Goal: Check status

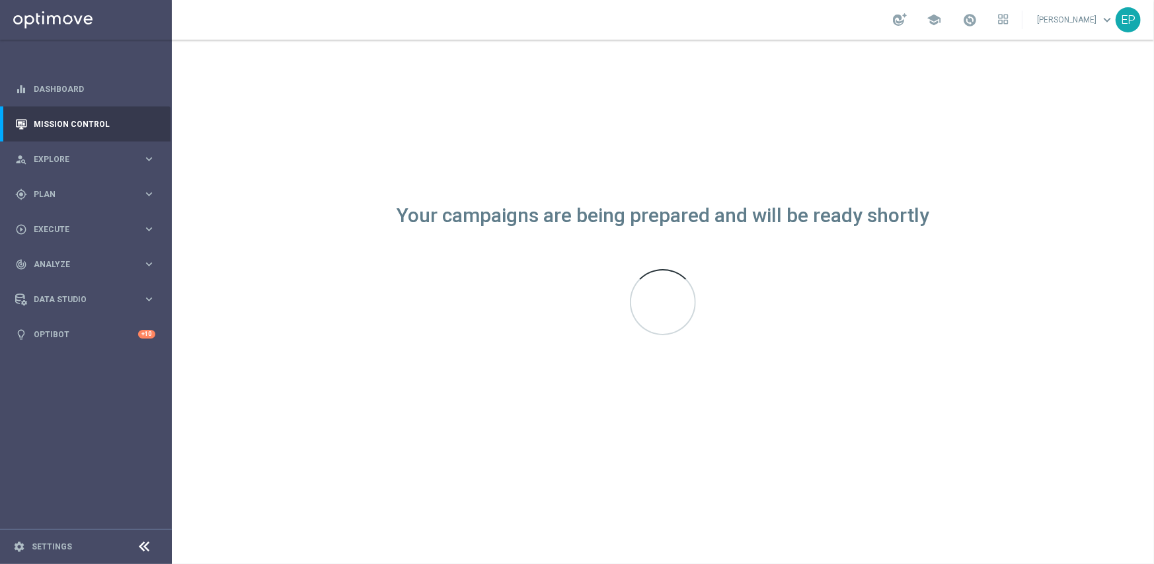
click at [141, 546] on icon at bounding box center [145, 547] width 16 height 16
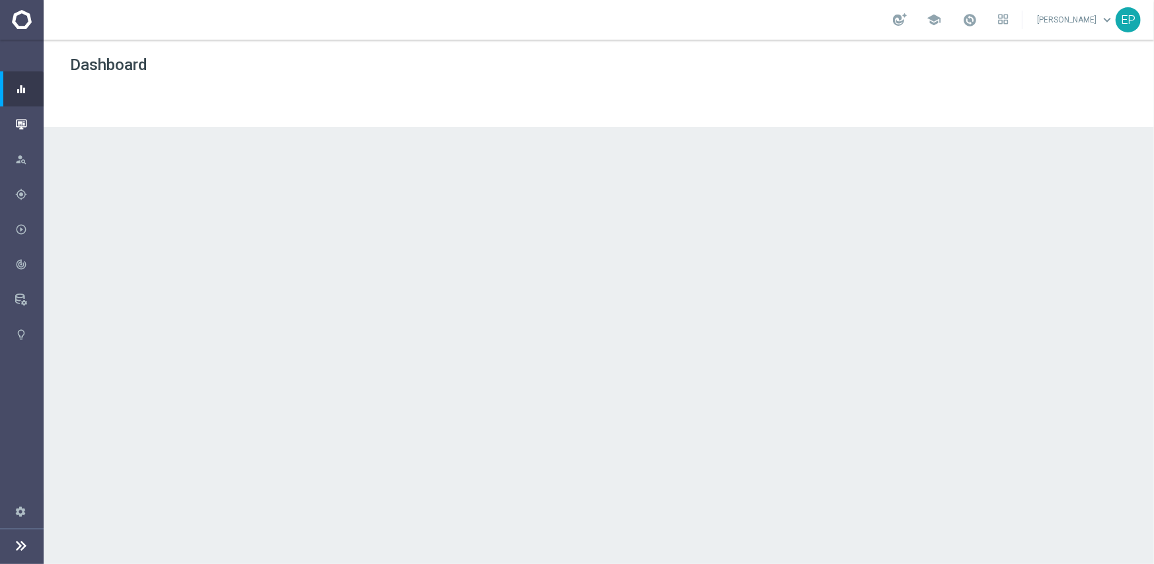
click at [24, 121] on icon "button" at bounding box center [21, 124] width 12 height 12
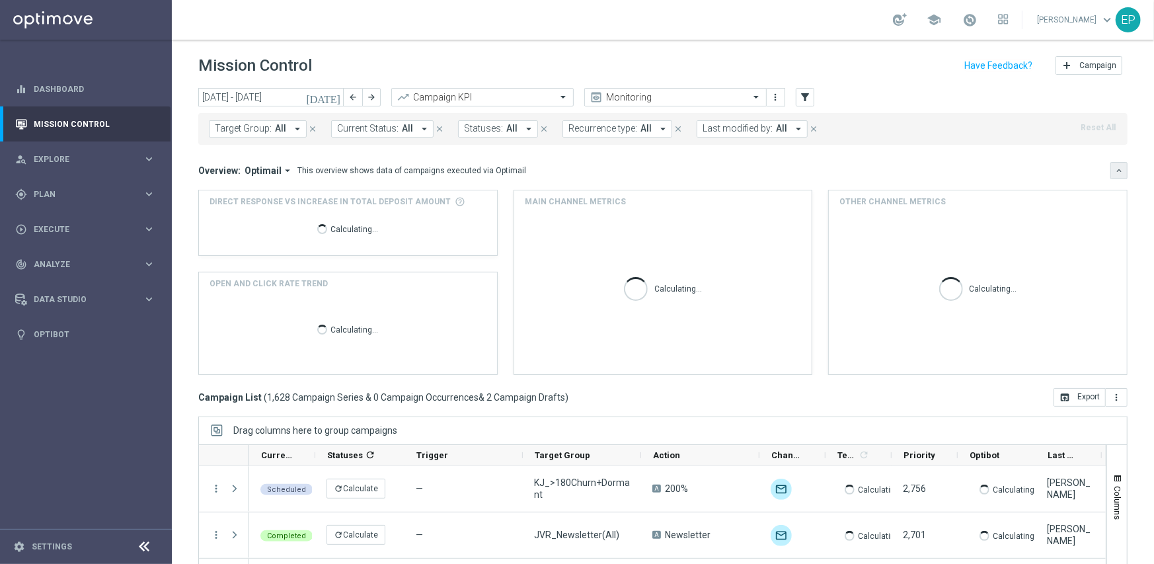
click at [1115, 171] on icon "keyboard_arrow_down" at bounding box center [1119, 170] width 9 height 9
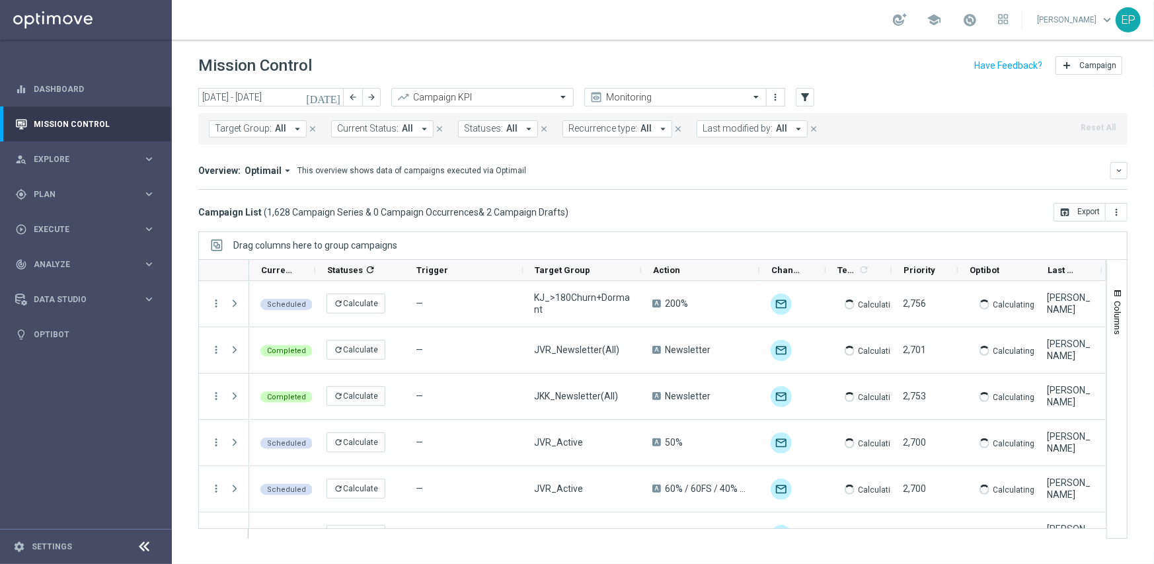
click at [141, 543] on icon at bounding box center [145, 547] width 16 height 16
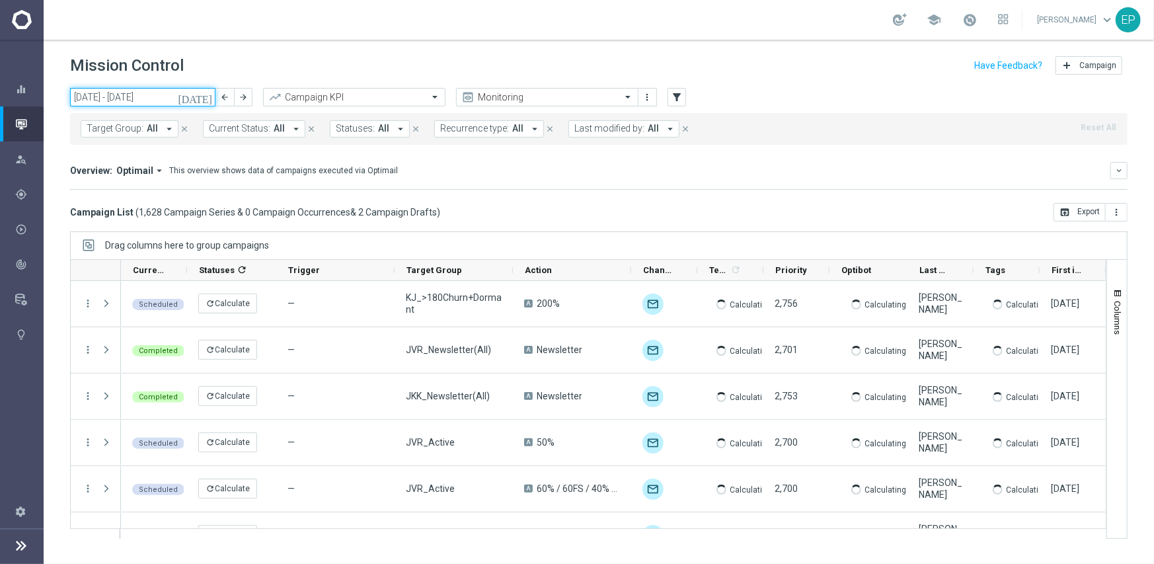
click at [139, 93] on input "[DATE] - [DATE]" at bounding box center [142, 97] width 145 height 19
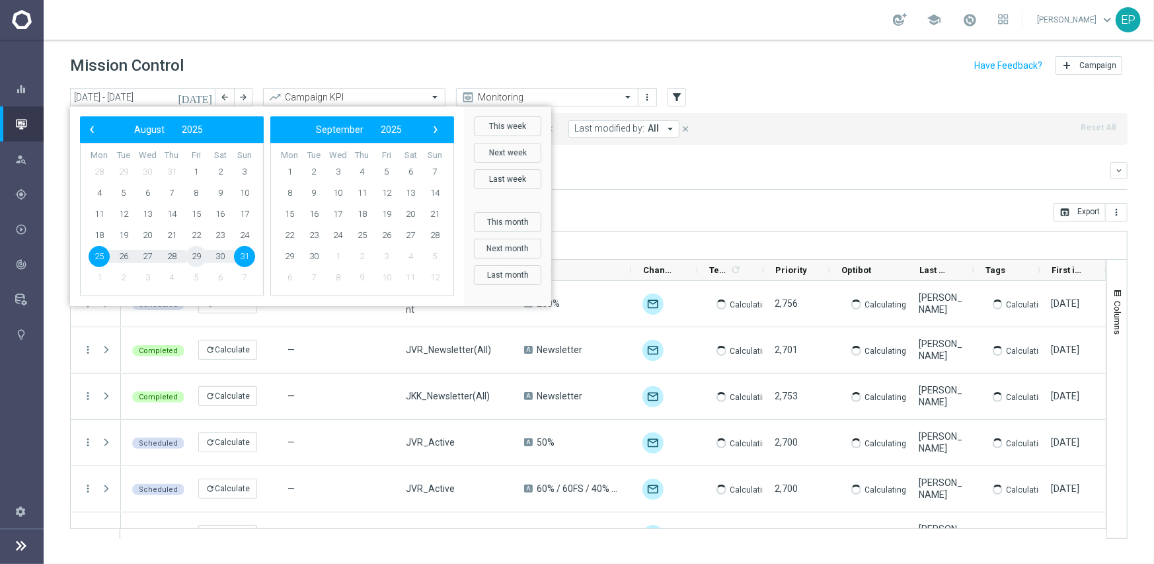
click at [194, 248] on span "29" at bounding box center [196, 256] width 21 height 21
type input "[DATE] - [DATE]"
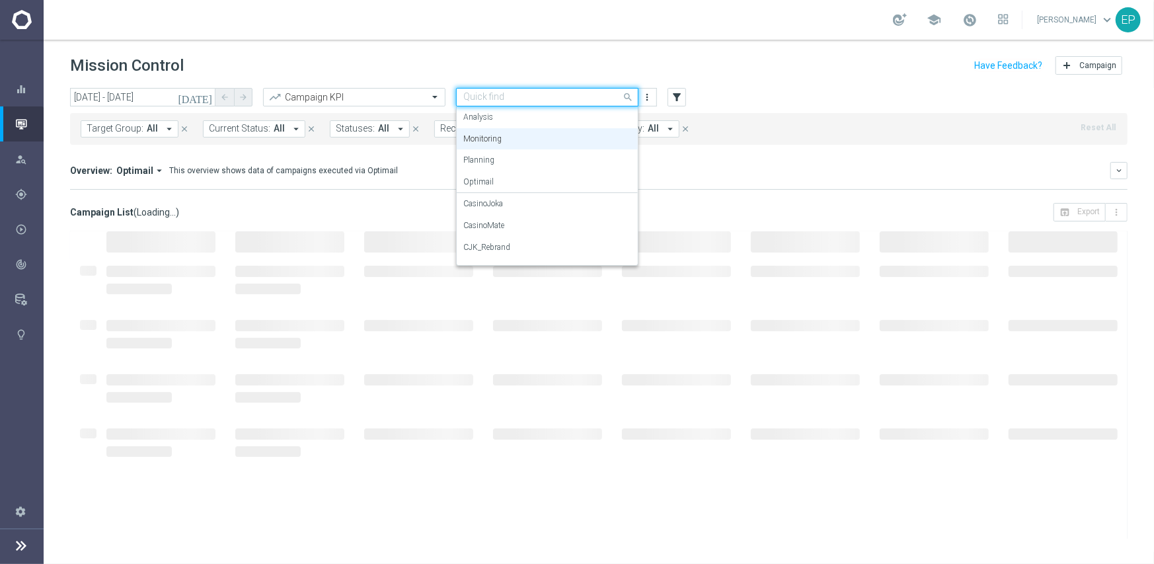
click at [504, 100] on input "text" at bounding box center [533, 97] width 141 height 11
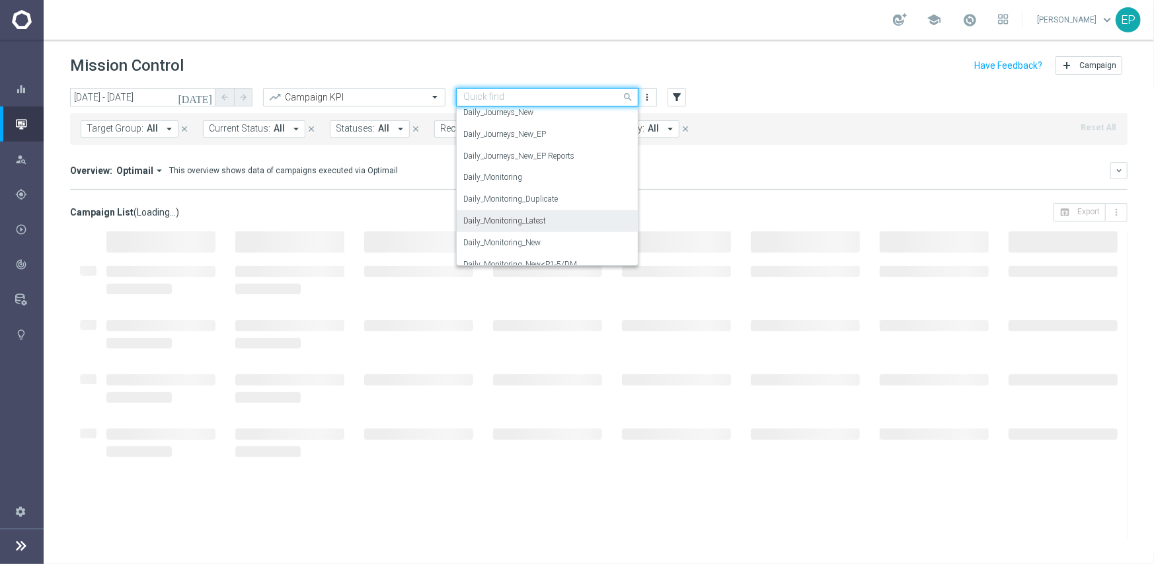
scroll to position [463, 0]
click at [558, 199] on label "Daily_Monitoring_New<P1-5/DM" at bounding box center [520, 198] width 114 height 11
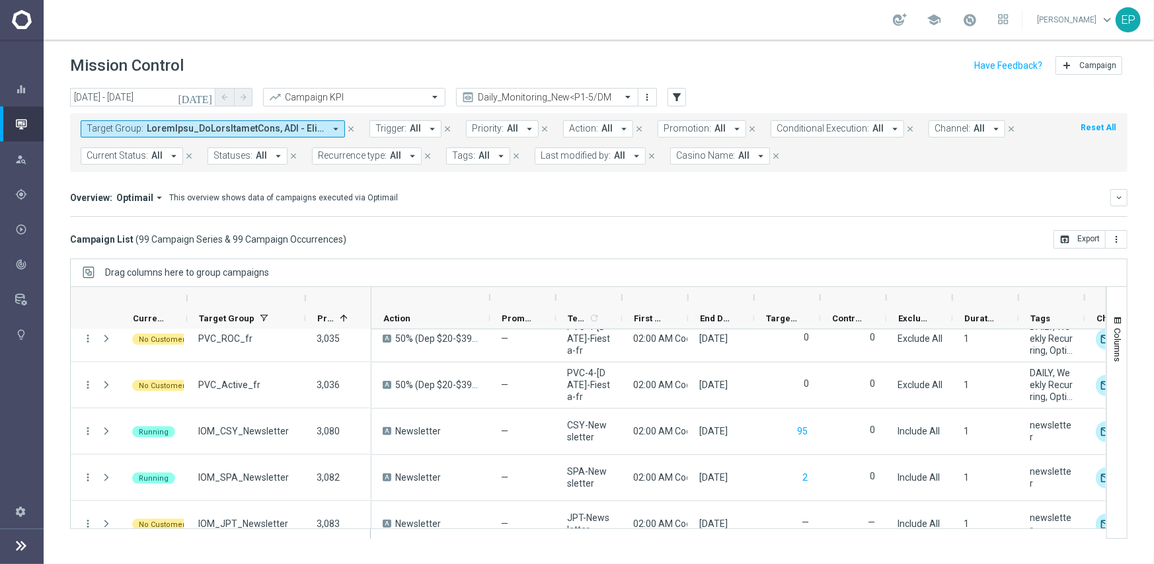
scroll to position [4382, 0]
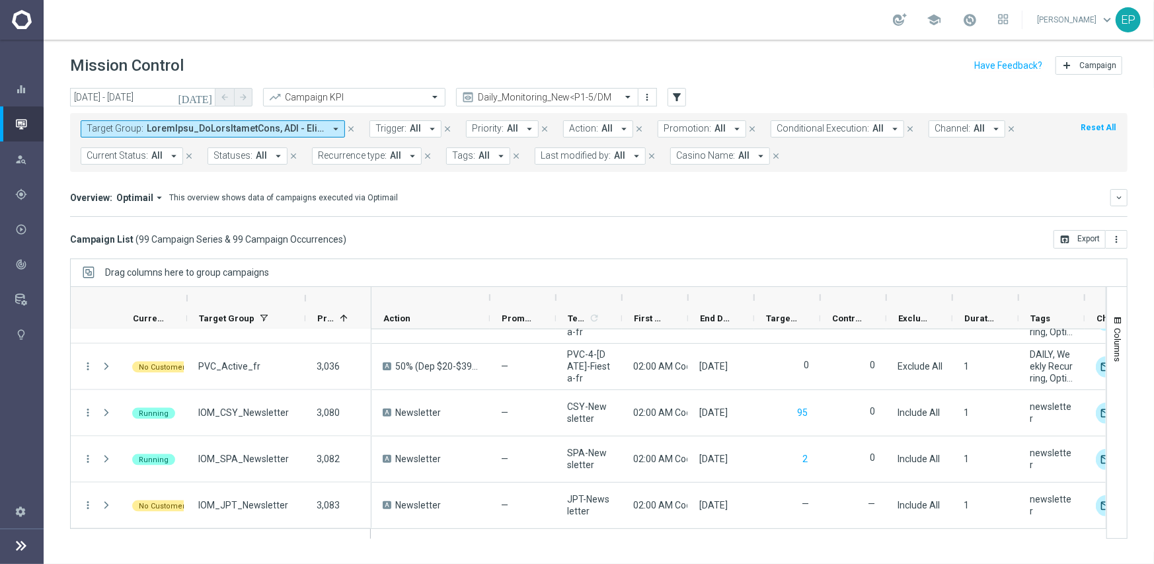
click at [555, 108] on div "Target Group: arrow_drop_down close Trigger: All arrow_drop_down close Priority…" at bounding box center [599, 140] width 1058 height 64
click at [559, 93] on input "text" at bounding box center [533, 97] width 141 height 11
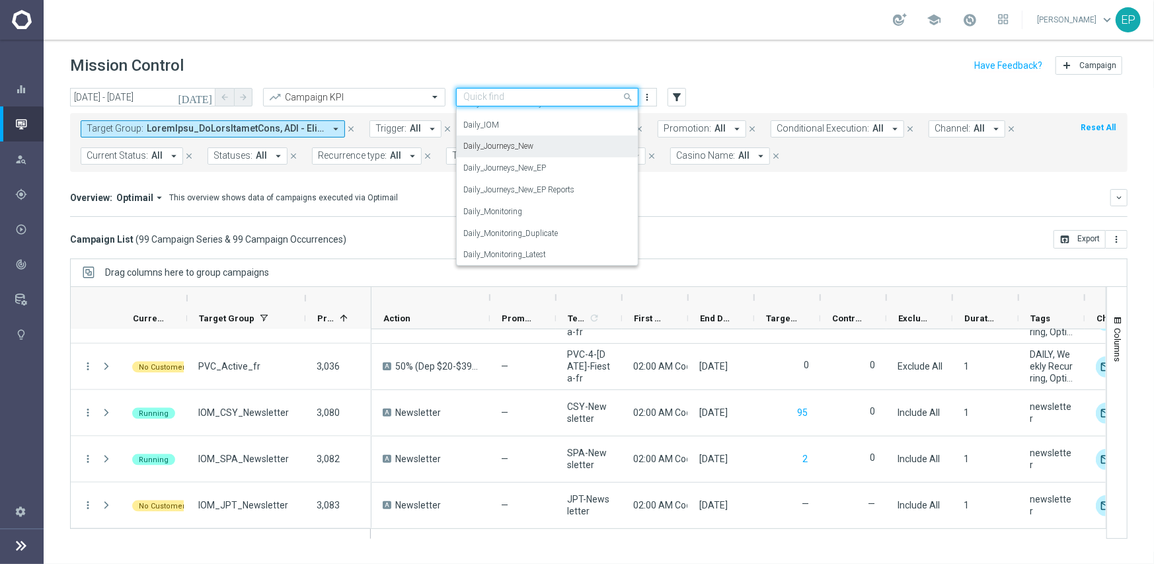
scroll to position [347, 0]
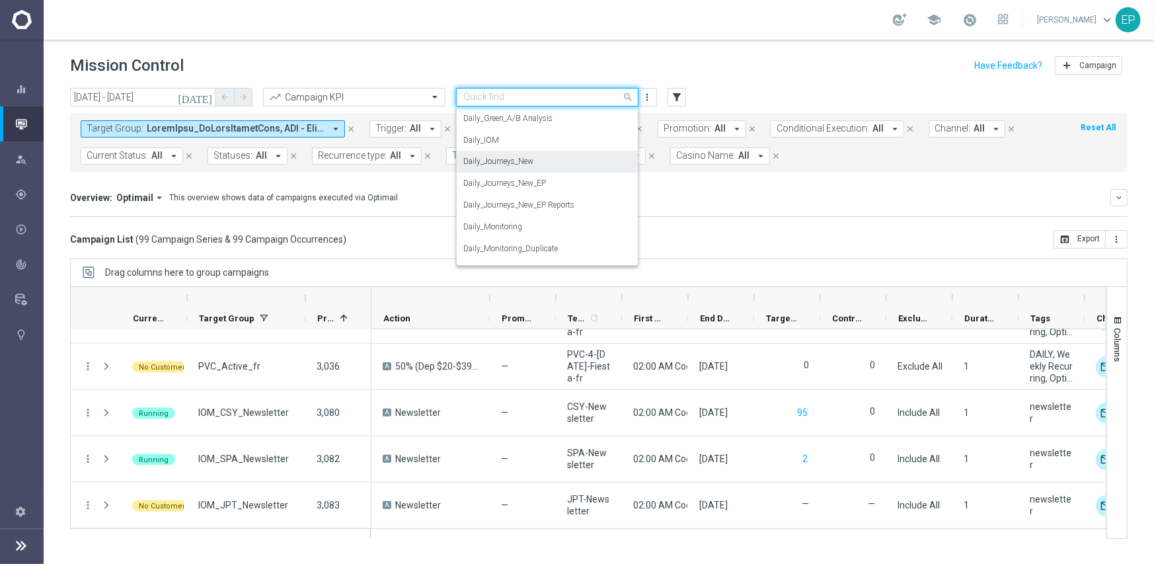
click at [557, 169] on div "Daily_Journeys_New" at bounding box center [547, 162] width 168 height 22
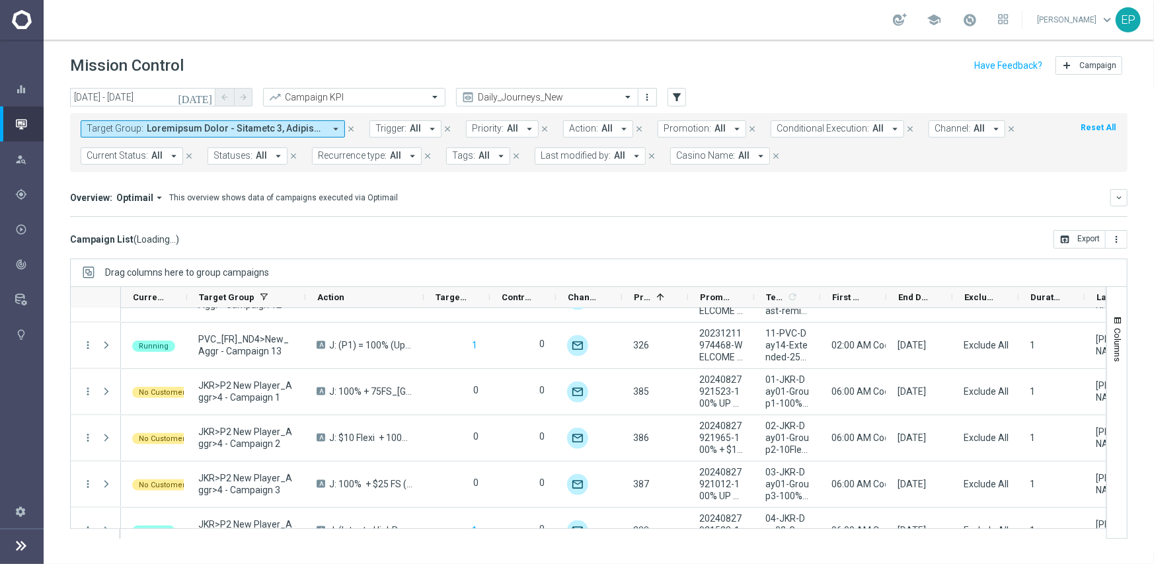
scroll to position [4357, 0]
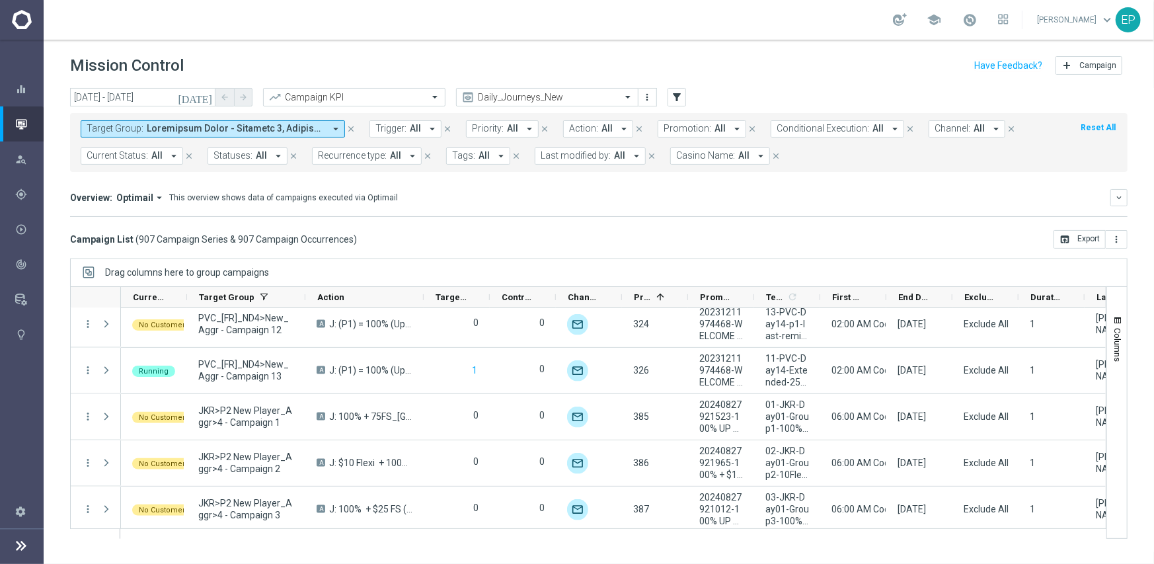
click at [139, 156] on span "Current Status:" at bounding box center [117, 155] width 61 height 11
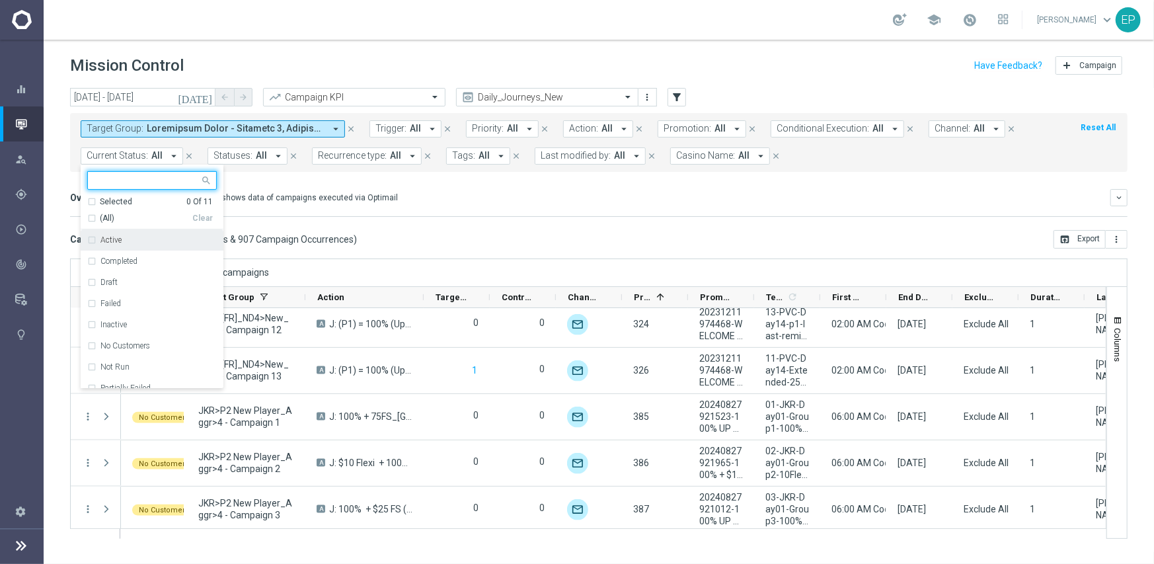
drag, startPoint x: 99, startPoint y: 214, endPoint x: 102, endPoint y: 222, distance: 9.0
click at [100, 213] on span "(All)" at bounding box center [107, 218] width 15 height 11
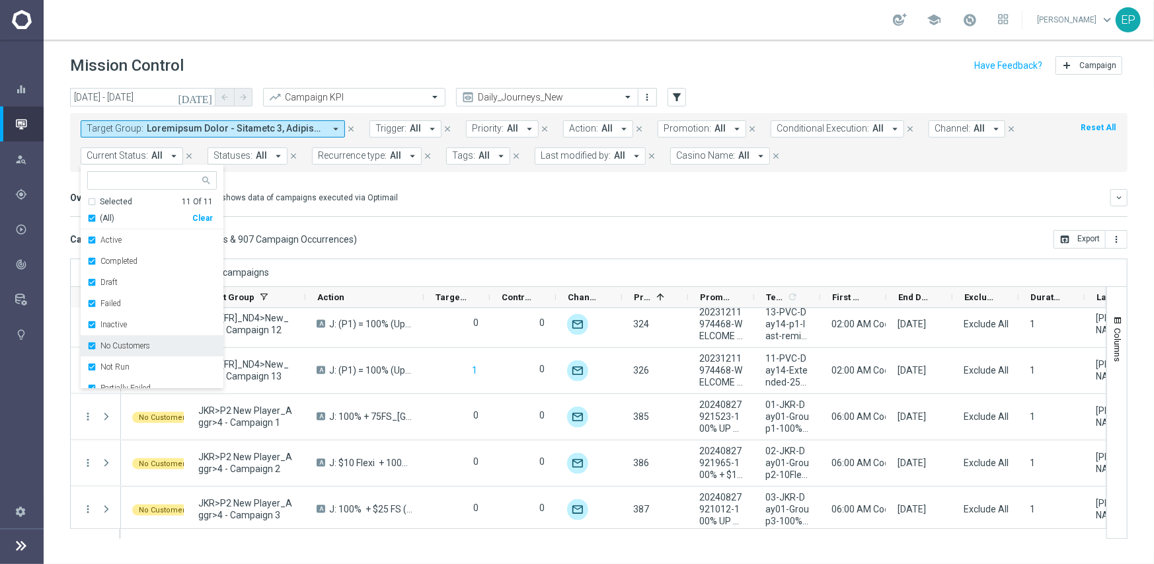
click at [134, 350] on div "No Customers" at bounding box center [152, 345] width 130 height 21
click at [125, 362] on label "Running" at bounding box center [115, 364] width 30 height 8
click at [366, 258] on div "Drag columns here to group campaigns" at bounding box center [599, 272] width 1058 height 28
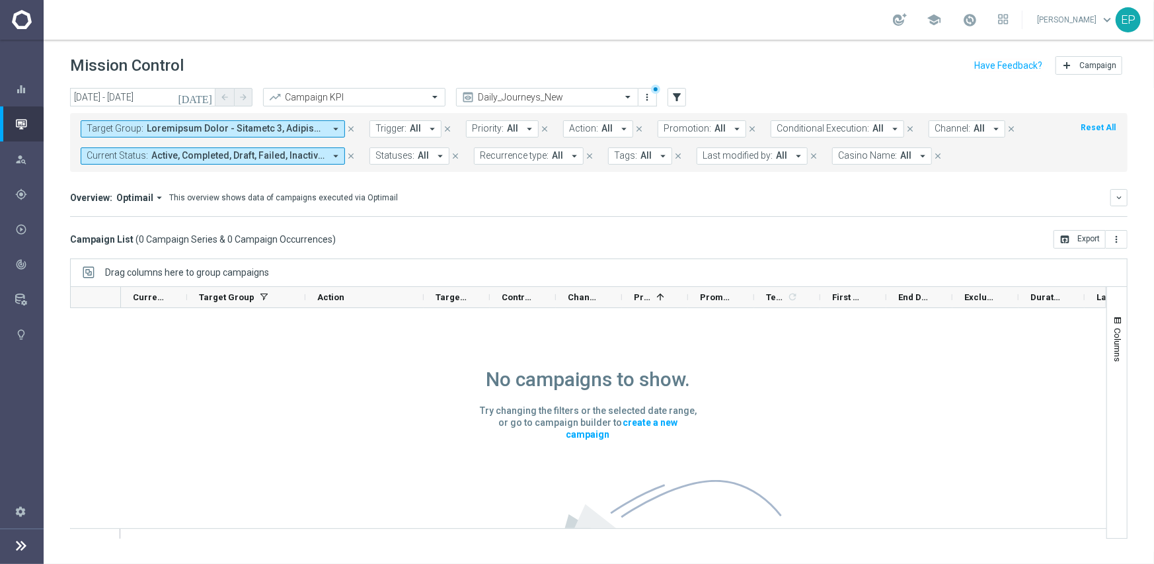
scroll to position [0, 0]
